Goal: Task Accomplishment & Management: Complete application form

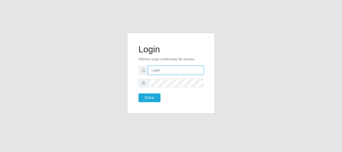
drag, startPoint x: 153, startPoint y: 69, endPoint x: 169, endPoint y: 69, distance: 15.3
click at [153, 69] on input "text" at bounding box center [175, 70] width 55 height 9
type input "[PERSON_NAME]@[PERSON_NAME]"
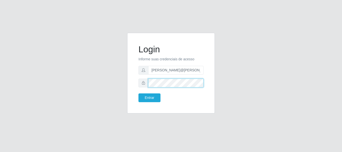
click at [139, 93] on button "Entrar" at bounding box center [150, 97] width 22 height 9
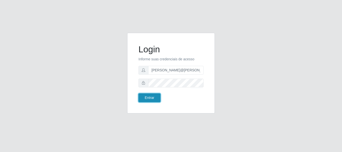
click at [156, 100] on button "Entrar" at bounding box center [150, 97] width 22 height 9
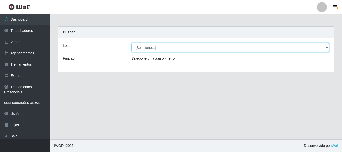
drag, startPoint x: 178, startPoint y: 47, endPoint x: 175, endPoint y: 52, distance: 5.4
click at [178, 47] on select "[Selecione...] [GEOGRAPHIC_DATA]" at bounding box center [231, 47] width 198 height 9
select select "279"
click at [132, 43] on select "[Selecione...] [GEOGRAPHIC_DATA]" at bounding box center [231, 47] width 198 height 9
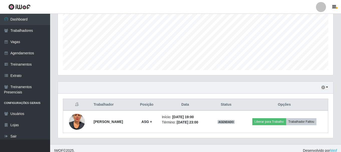
scroll to position [114, 0]
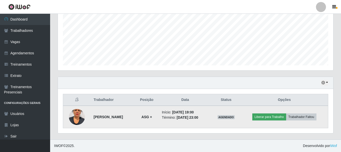
click at [271, 114] on td "Liberar para Trabalho Trabalhador Faltou" at bounding box center [284, 117] width 87 height 23
click at [271, 115] on button "Liberar para Trabalho" at bounding box center [269, 117] width 34 height 7
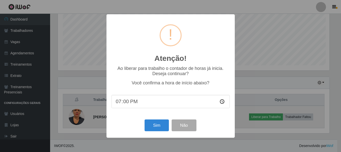
scroll to position [104, 273]
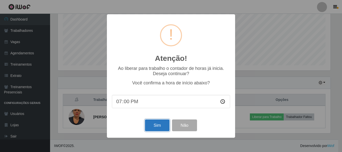
click at [161, 126] on button "Sim" at bounding box center [157, 126] width 24 height 12
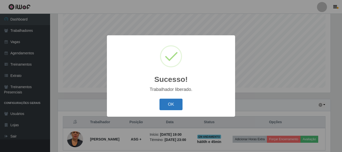
click at [165, 108] on button "OK" at bounding box center [171, 105] width 23 height 12
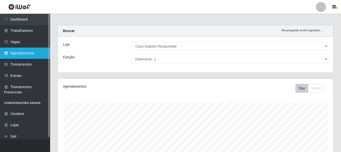
scroll to position [0, 0]
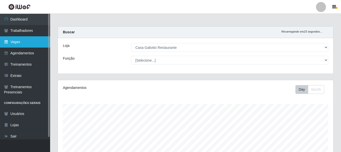
click at [22, 44] on link "Vagas" at bounding box center [25, 41] width 50 height 11
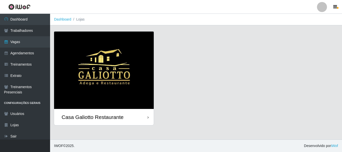
click at [91, 69] on img at bounding box center [104, 70] width 100 height 77
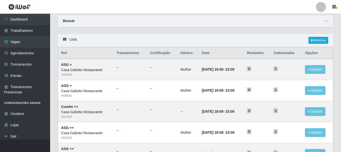
scroll to position [25, 0]
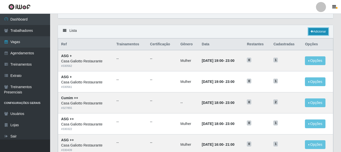
click at [315, 32] on link "Adicionar" at bounding box center [319, 31] width 20 height 7
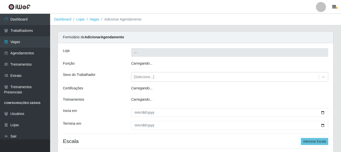
type input "Casa Galiotto Restaurante"
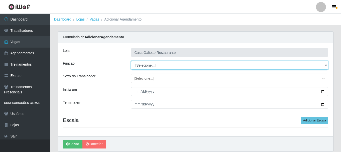
click at [154, 66] on select "[Selecione...] ASG ASG + ASG ++ Auxiliar de Cozinha Auxiliar de Cozinha + Auxil…" at bounding box center [229, 65] width 197 height 9
select select "79"
click at [131, 61] on select "[Selecione...] ASG ASG + ASG ++ Auxiliar de Cozinha Auxiliar de Cozinha + Auxil…" at bounding box center [229, 65] width 197 height 9
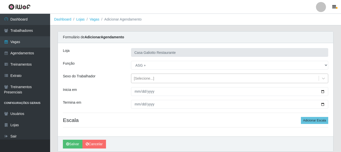
drag, startPoint x: 158, startPoint y: 80, endPoint x: 158, endPoint y: 84, distance: 3.5
click at [158, 80] on div "[Selecione...]" at bounding box center [224, 78] width 187 height 8
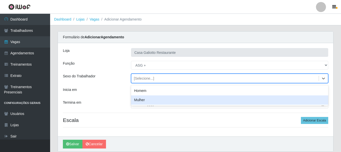
drag, startPoint x: 154, startPoint y: 99, endPoint x: 216, endPoint y: 96, distance: 62.0
click at [162, 98] on div "Mulher" at bounding box center [229, 99] width 197 height 9
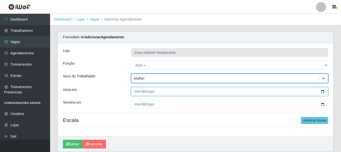
click at [323, 90] on input "Inicia em" at bounding box center [229, 91] width 197 height 9
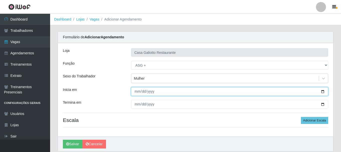
type input "[DATE]"
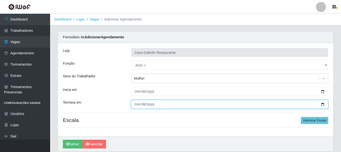
click at [323, 105] on input "Termina em" at bounding box center [229, 104] width 197 height 9
type input "[DATE]"
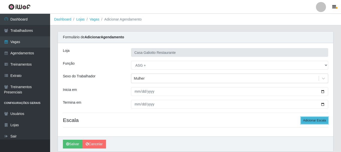
click at [304, 118] on button "Adicionar Escala" at bounding box center [314, 120] width 27 height 7
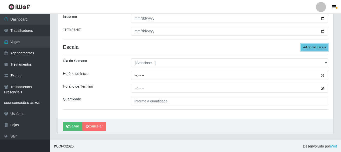
scroll to position [74, 0]
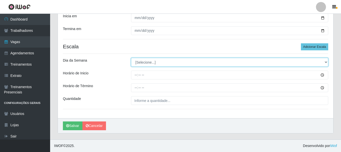
click at [160, 63] on select "[Selecione...] Segunda Terça Quarta Quinta Sexta Sábado Domingo" at bounding box center [229, 62] width 197 height 9
select select "4"
click at [131, 58] on select "[Selecione...] Segunda Terça Quarta Quinta Sexta Sábado Domingo" at bounding box center [229, 62] width 197 height 9
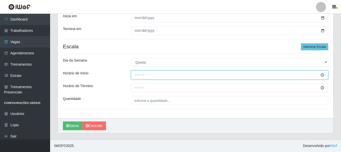
click at [162, 73] on input "Horário de Inicio" at bounding box center [229, 75] width 197 height 9
type input "19:00"
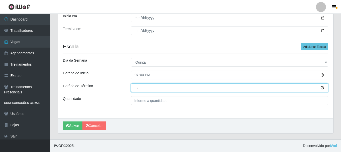
type input "23:00"
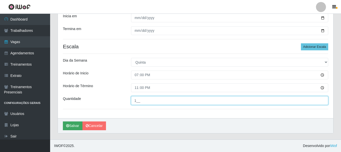
type input "1__"
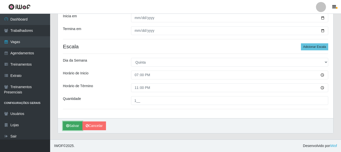
click at [70, 127] on button "Salvar" at bounding box center [73, 126] width 20 height 9
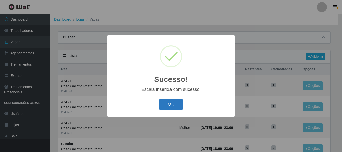
click at [177, 108] on button "OK" at bounding box center [171, 105] width 23 height 12
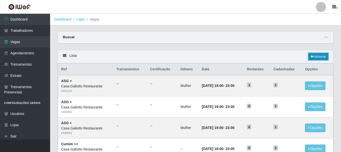
click at [317, 55] on link "Adicionar" at bounding box center [319, 56] width 20 height 7
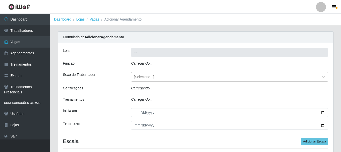
type input "Casa Galiotto Restaurante"
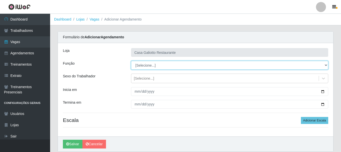
click at [166, 64] on select "[Selecione...] ASG ASG + ASG ++ Auxiliar de Cozinha Auxiliar de Cozinha + Auxil…" at bounding box center [229, 65] width 197 height 9
select select "91"
click at [131, 61] on select "[Selecione...] ASG ASG + ASG ++ Auxiliar de Cozinha Auxiliar de Cozinha + Auxil…" at bounding box center [229, 65] width 197 height 9
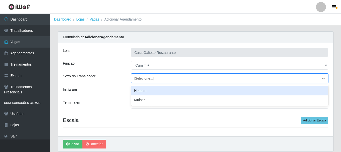
click at [153, 74] on div "[Selecione...]" at bounding box center [229, 79] width 197 height 10
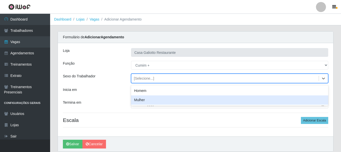
click at [123, 100] on div "Termina em" at bounding box center [93, 104] width 68 height 9
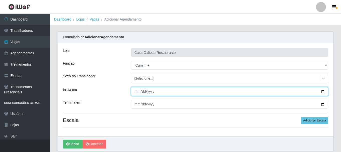
click at [323, 93] on input "Inicia em" at bounding box center [229, 91] width 197 height 9
type input "[DATE]"
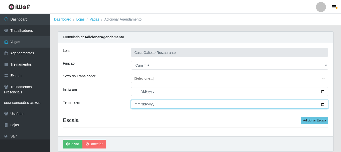
click at [322, 105] on input "Termina em" at bounding box center [229, 104] width 197 height 9
type input "[DATE]"
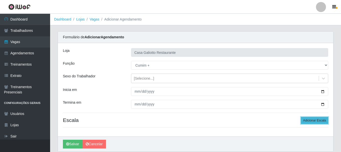
click at [310, 123] on button "Adicionar Escala" at bounding box center [314, 120] width 27 height 7
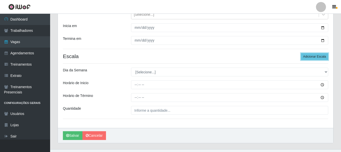
scroll to position [74, 0]
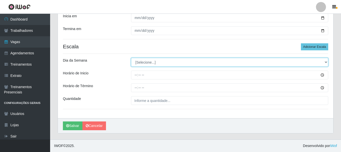
drag, startPoint x: 155, startPoint y: 63, endPoint x: 155, endPoint y: 66, distance: 2.9
click at [155, 63] on select "[Selecione...] Segunda Terça Quarta Quinta Sexta Sábado Domingo" at bounding box center [229, 62] width 197 height 9
select select "4"
click at [131, 58] on select "[Selecione...] Segunda Terça Quarta Quinta Sexta Sábado Domingo" at bounding box center [229, 62] width 197 height 9
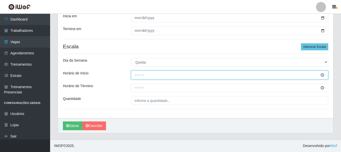
click at [155, 77] on input "Horário de Inicio" at bounding box center [229, 75] width 197 height 9
type input "19:00"
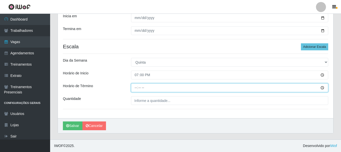
type input "23:00"
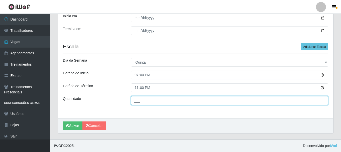
click at [147, 98] on input "___" at bounding box center [229, 100] width 197 height 9
type input "1__"
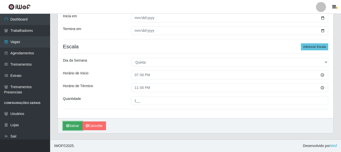
click at [73, 126] on button "Salvar" at bounding box center [73, 126] width 20 height 9
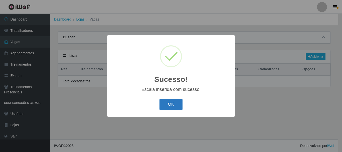
drag, startPoint x: 177, startPoint y: 97, endPoint x: 175, endPoint y: 100, distance: 4.3
click at [175, 100] on div "Sucesso! × Escala inserida com sucesso. OK Cancel" at bounding box center [171, 75] width 128 height 81
click at [173, 102] on button "OK" at bounding box center [171, 105] width 23 height 12
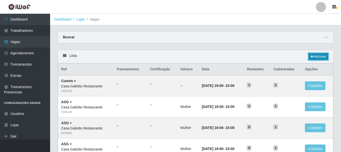
click at [315, 56] on link "Adicionar" at bounding box center [319, 56] width 20 height 7
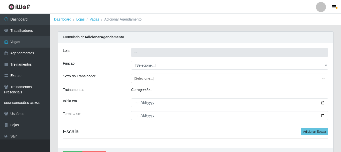
type input "Casa Galiotto Restaurante"
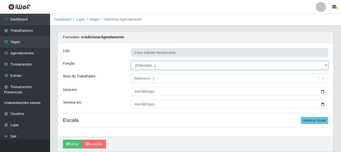
click at [160, 65] on select "[Selecione...] ASG ASG + ASG ++ Auxiliar de Cozinha Auxiliar de Cozinha + Auxil…" at bounding box center [229, 65] width 197 height 9
select select "79"
click at [131, 61] on select "[Selecione...] ASG ASG + ASG ++ Auxiliar de Cozinha Auxiliar de Cozinha + Auxil…" at bounding box center [229, 65] width 197 height 9
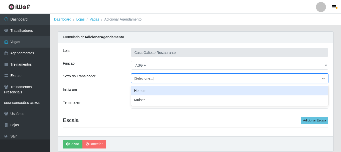
click at [157, 80] on div "[Selecione...]" at bounding box center [224, 78] width 187 height 8
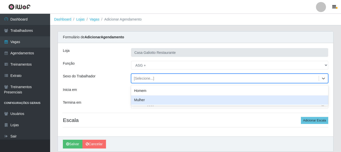
click at [150, 97] on div "Mulher" at bounding box center [229, 99] width 197 height 9
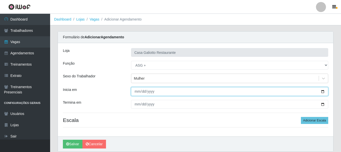
click at [323, 91] on input "Inicia em" at bounding box center [229, 91] width 197 height 9
type input "[DATE]"
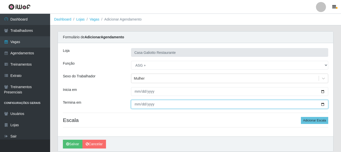
click at [322, 103] on input "Termina em" at bounding box center [229, 104] width 197 height 9
type input "[DATE]"
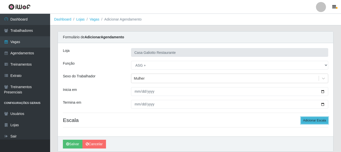
click at [317, 123] on button "Adicionar Escala" at bounding box center [314, 120] width 27 height 7
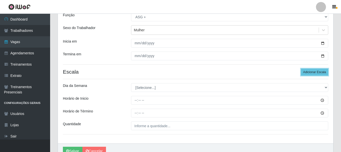
scroll to position [50, 0]
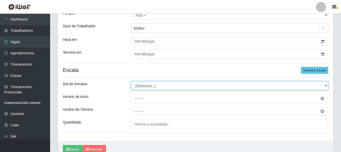
click at [144, 86] on select "[Selecione...] Segunda Terça Quarta Quinta Sexta Sábado Domingo" at bounding box center [229, 85] width 197 height 9
select select "5"
click at [131, 81] on select "[Selecione...] Segunda Terça Quarta Quinta Sexta Sábado Domingo" at bounding box center [229, 85] width 197 height 9
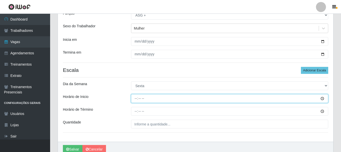
click at [164, 97] on input "Horário de Inicio" at bounding box center [229, 98] width 197 height 9
type input "19:00"
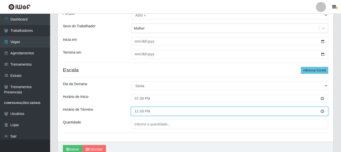
type input "23:30"
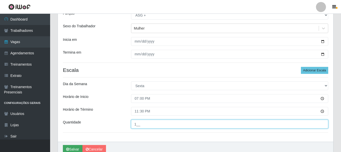
type input "1__"
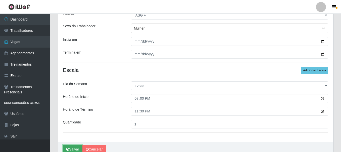
click at [77, 147] on button "Salvar" at bounding box center [73, 149] width 20 height 9
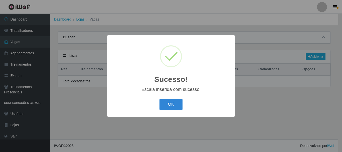
click at [171, 103] on button "OK" at bounding box center [171, 105] width 23 height 12
